Goal: Task Accomplishment & Management: Use online tool/utility

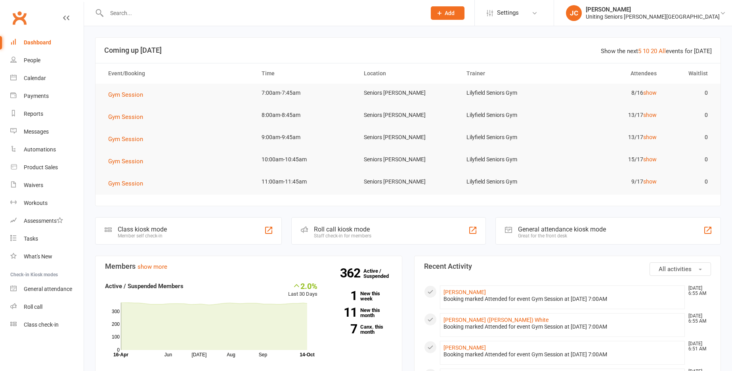
click at [135, 93] on span "Gym Session" at bounding box center [125, 94] width 35 height 7
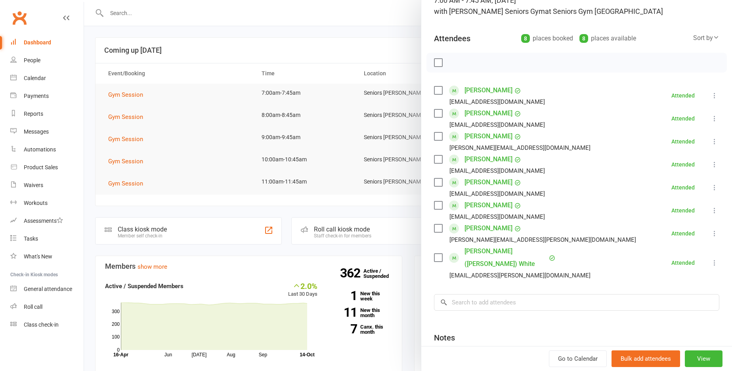
scroll to position [128, 0]
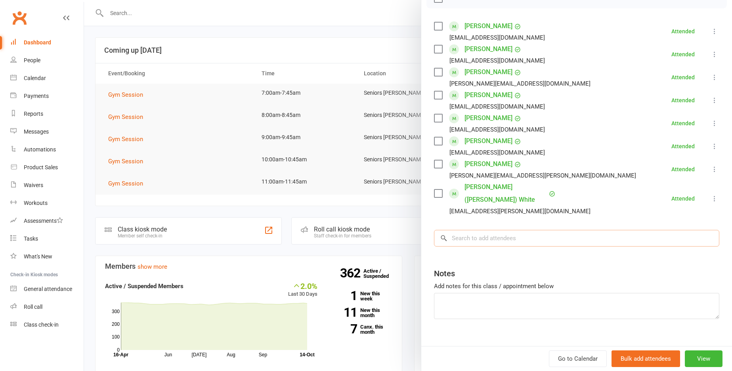
click at [518, 230] on input "search" at bounding box center [576, 238] width 285 height 17
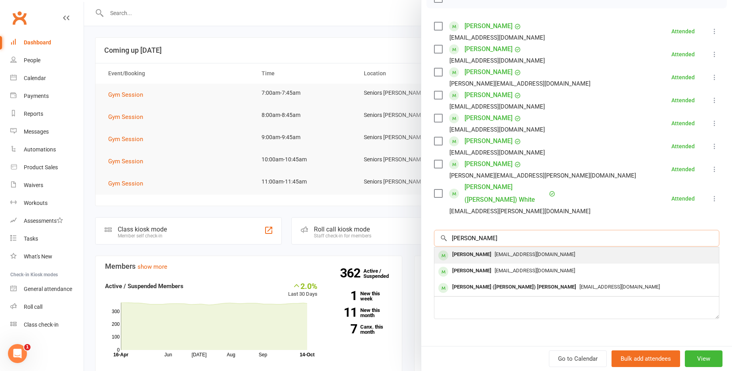
type input "[PERSON_NAME]"
click at [520, 251] on span "[EMAIL_ADDRESS][DOMAIN_NAME]" at bounding box center [535, 254] width 80 height 6
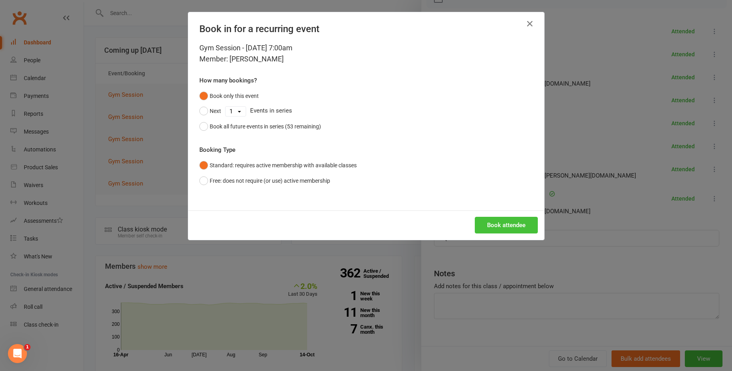
click at [515, 226] on button "Book attendee" at bounding box center [506, 225] width 63 height 17
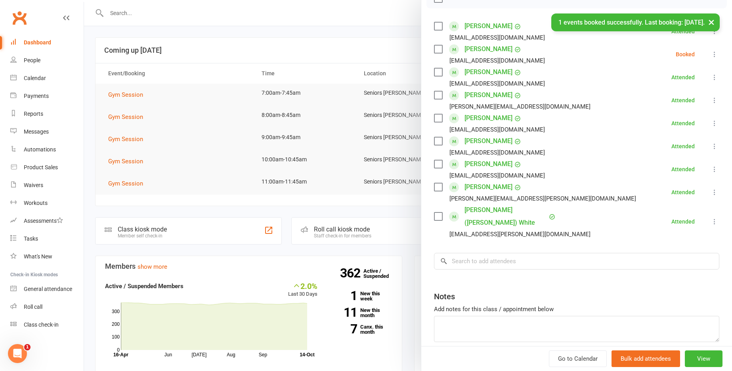
click at [359, 11] on div at bounding box center [408, 185] width 648 height 371
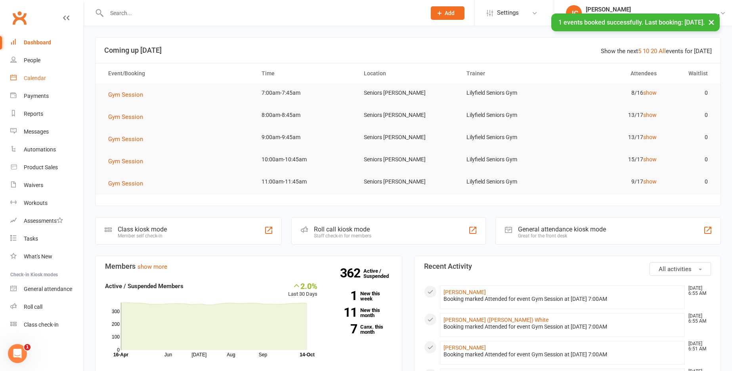
click at [58, 73] on link "Calendar" at bounding box center [46, 78] width 73 height 18
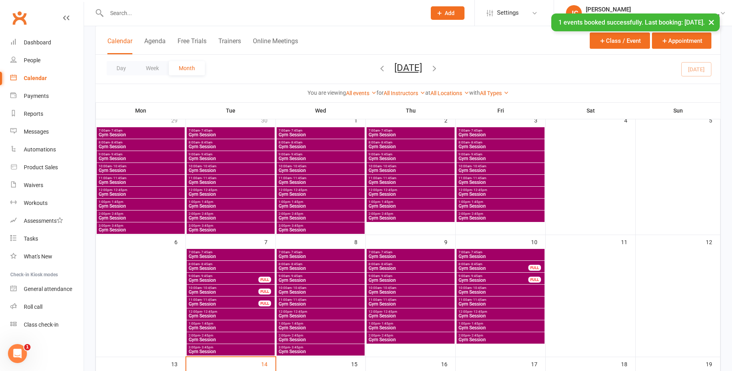
scroll to position [79, 0]
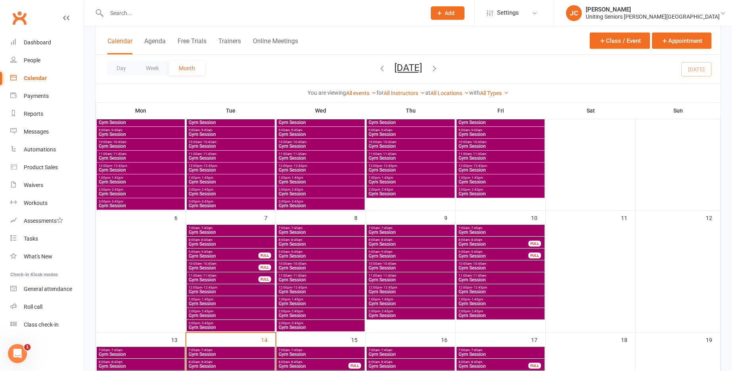
click at [402, 230] on span "Gym Session" at bounding box center [410, 232] width 85 height 5
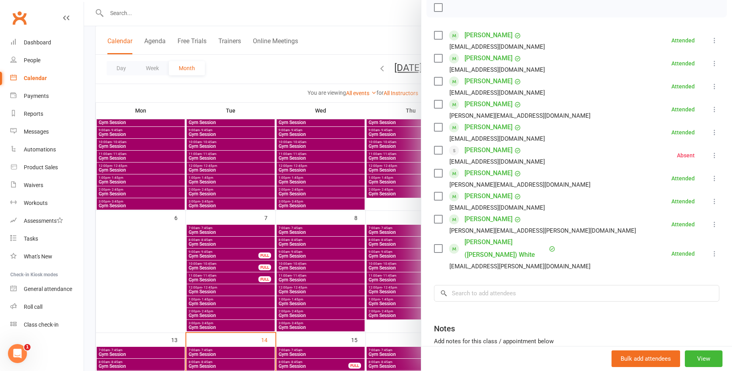
scroll to position [119, 0]
click at [395, 22] on div at bounding box center [408, 185] width 648 height 371
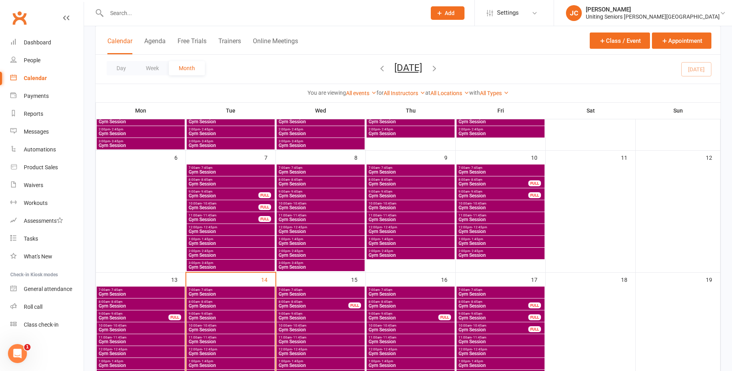
scroll to position [159, 0]
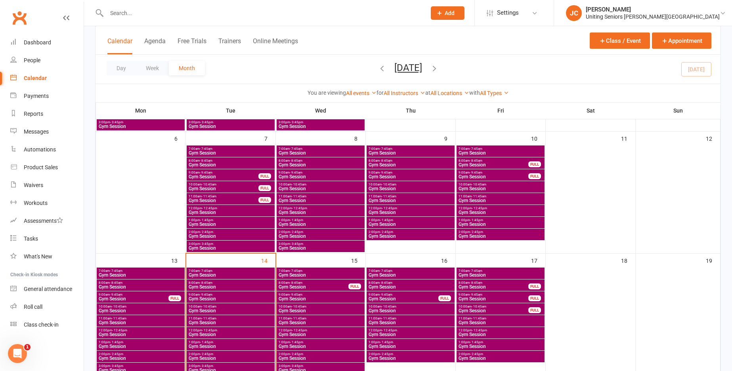
click at [253, 284] on span "8:00am - 8:45am" at bounding box center [230, 283] width 85 height 4
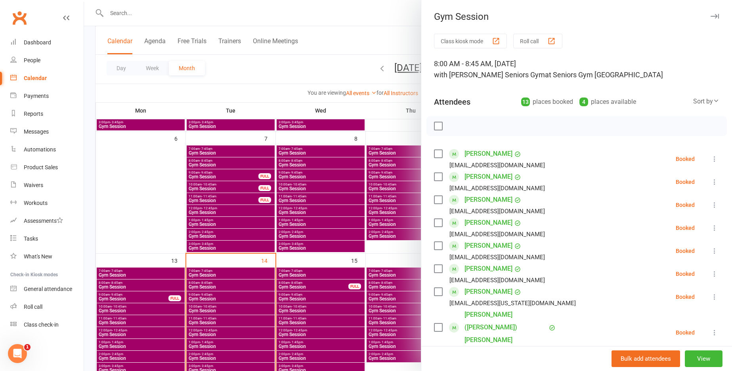
click at [113, 248] on div at bounding box center [408, 185] width 648 height 371
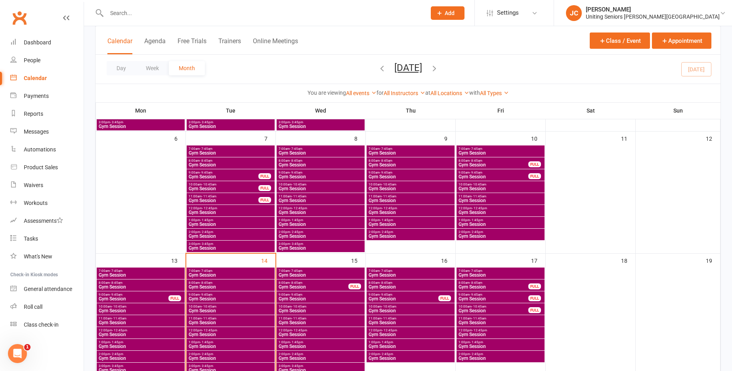
click at [214, 275] on span "Gym Session" at bounding box center [230, 275] width 85 height 5
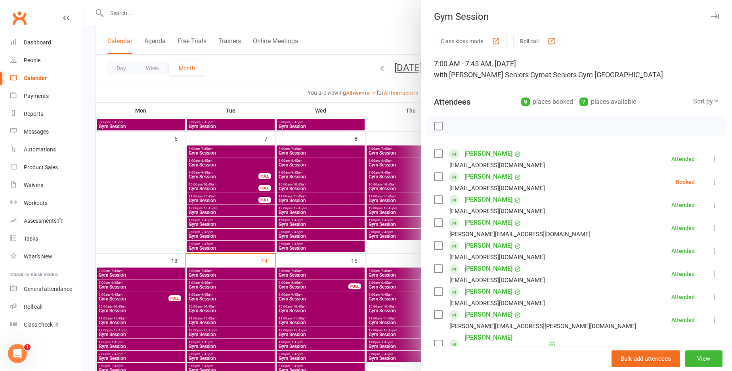
scroll to position [40, 0]
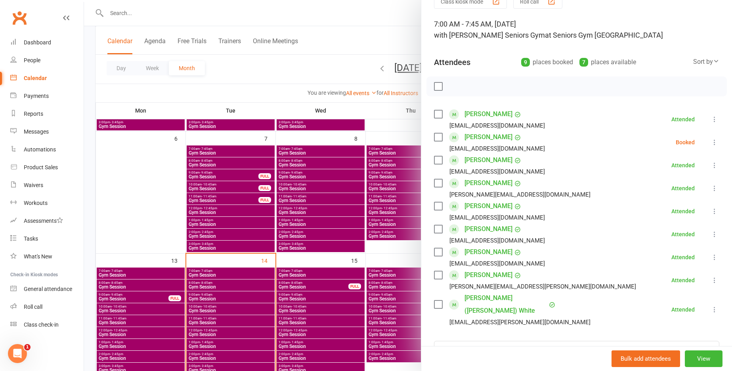
click at [711, 140] on icon at bounding box center [715, 142] width 8 height 8
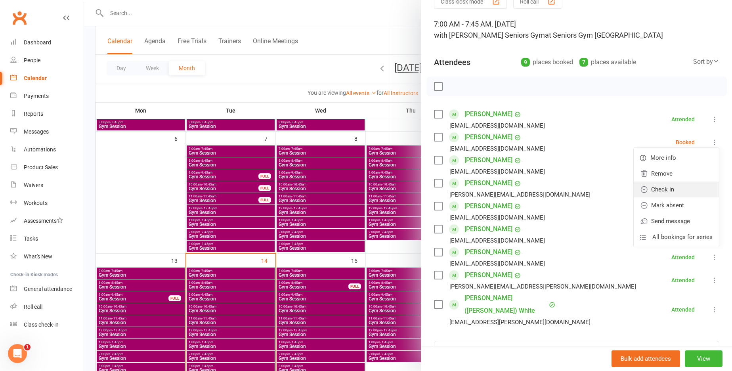
click at [676, 183] on link "Check in" at bounding box center [676, 190] width 85 height 16
